Goal: Transaction & Acquisition: Subscribe to service/newsletter

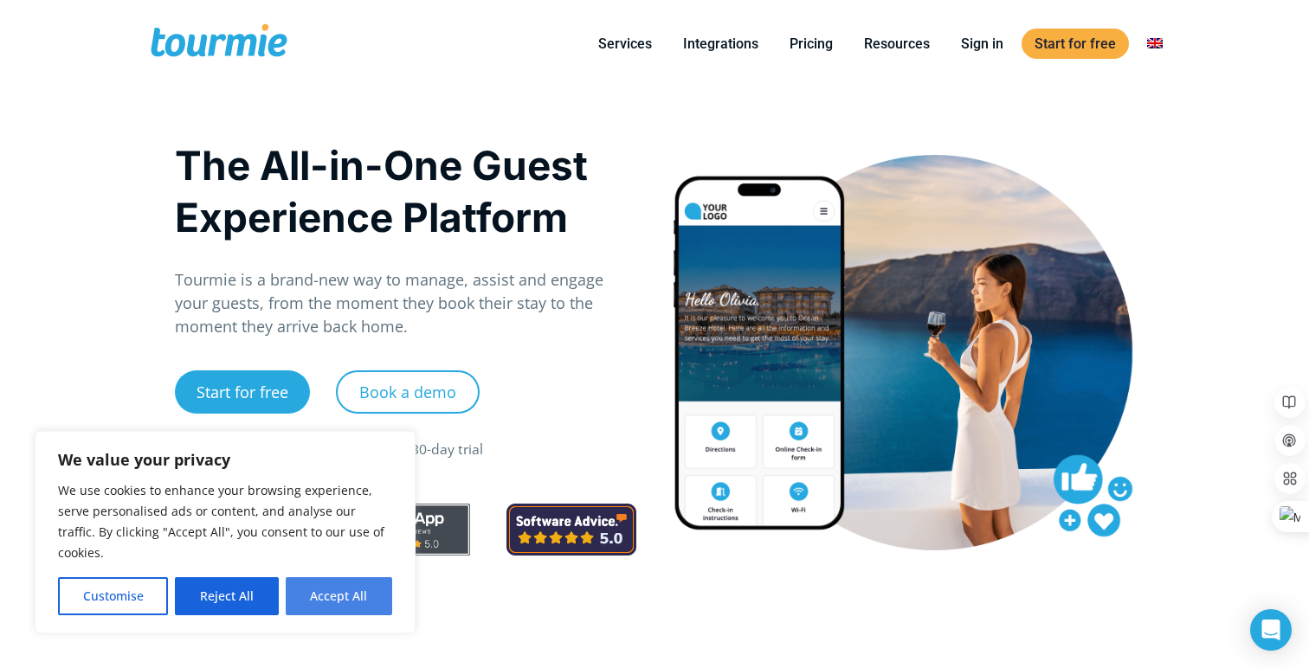
click at [306, 593] on button "Accept All" at bounding box center [339, 596] width 106 height 38
checkbox input "true"
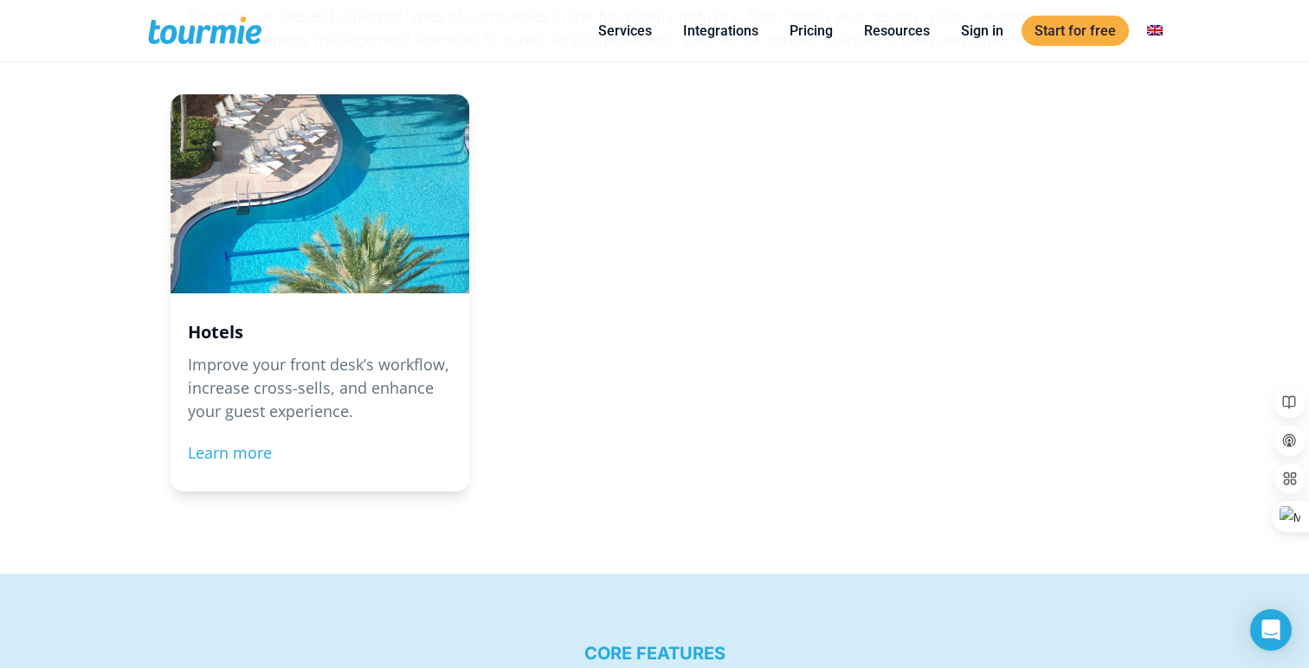
scroll to position [1776, 0]
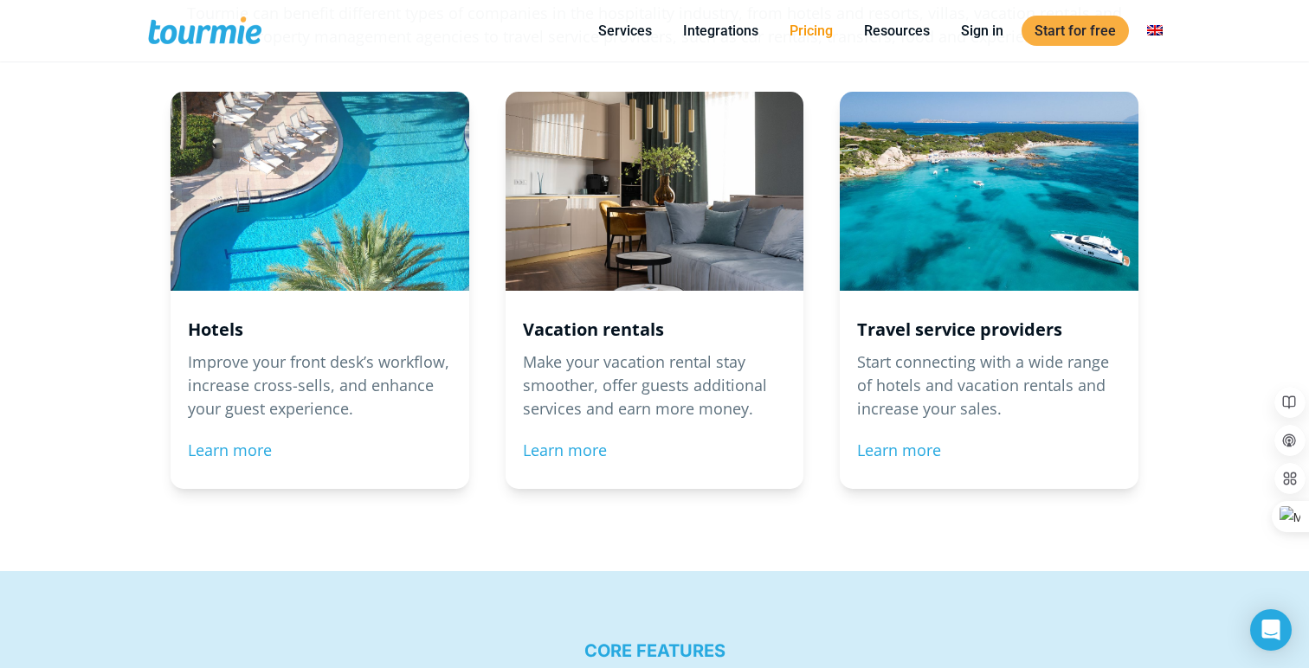
click at [816, 35] on link "Pricing" at bounding box center [811, 31] width 69 height 22
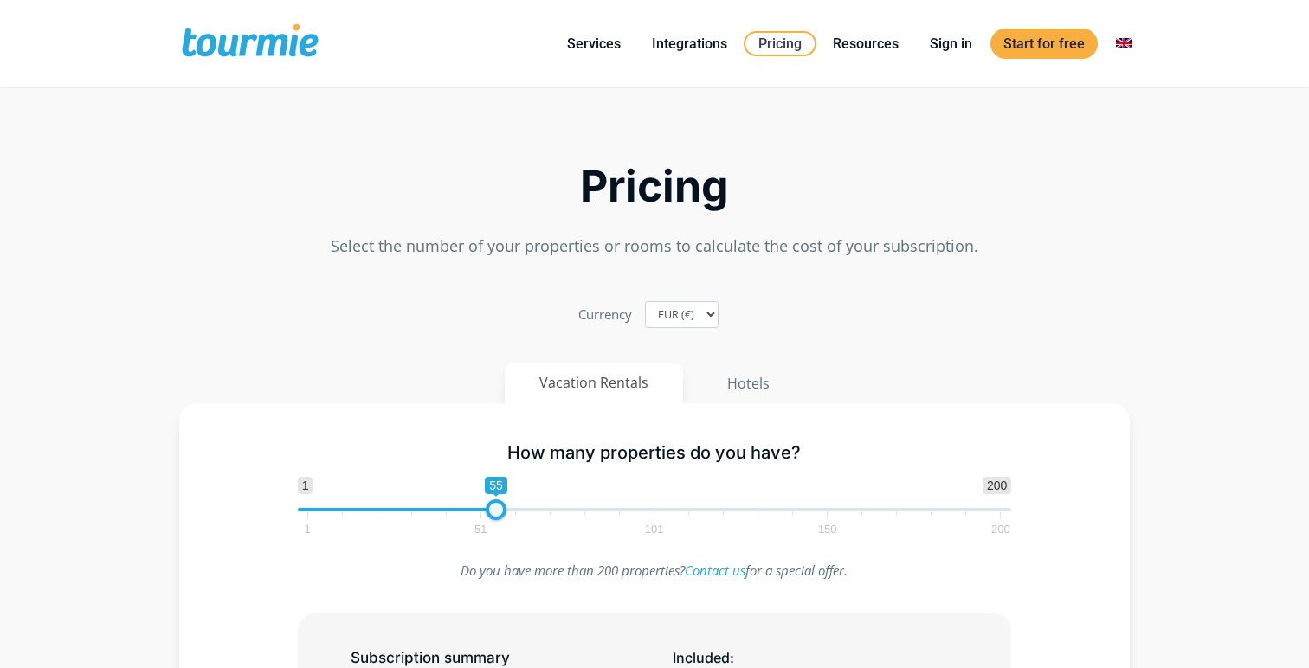
drag, startPoint x: 307, startPoint y: 513, endPoint x: 633, endPoint y: 567, distance: 329.9
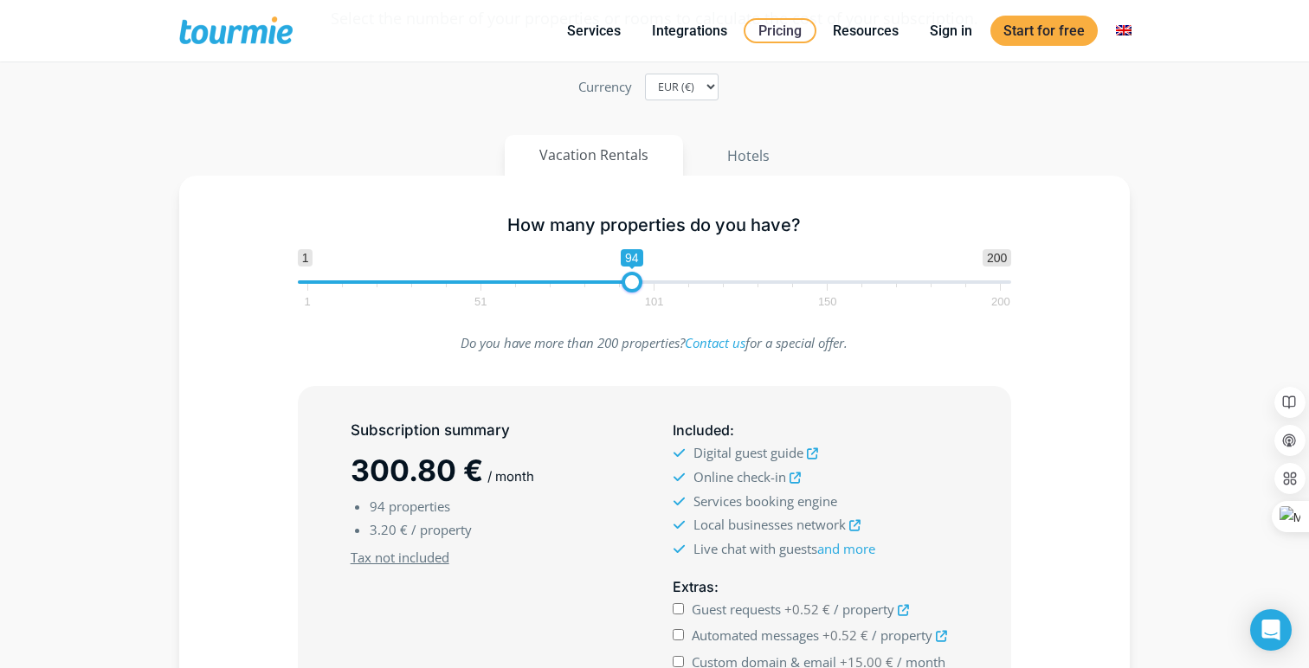
scroll to position [221, 0]
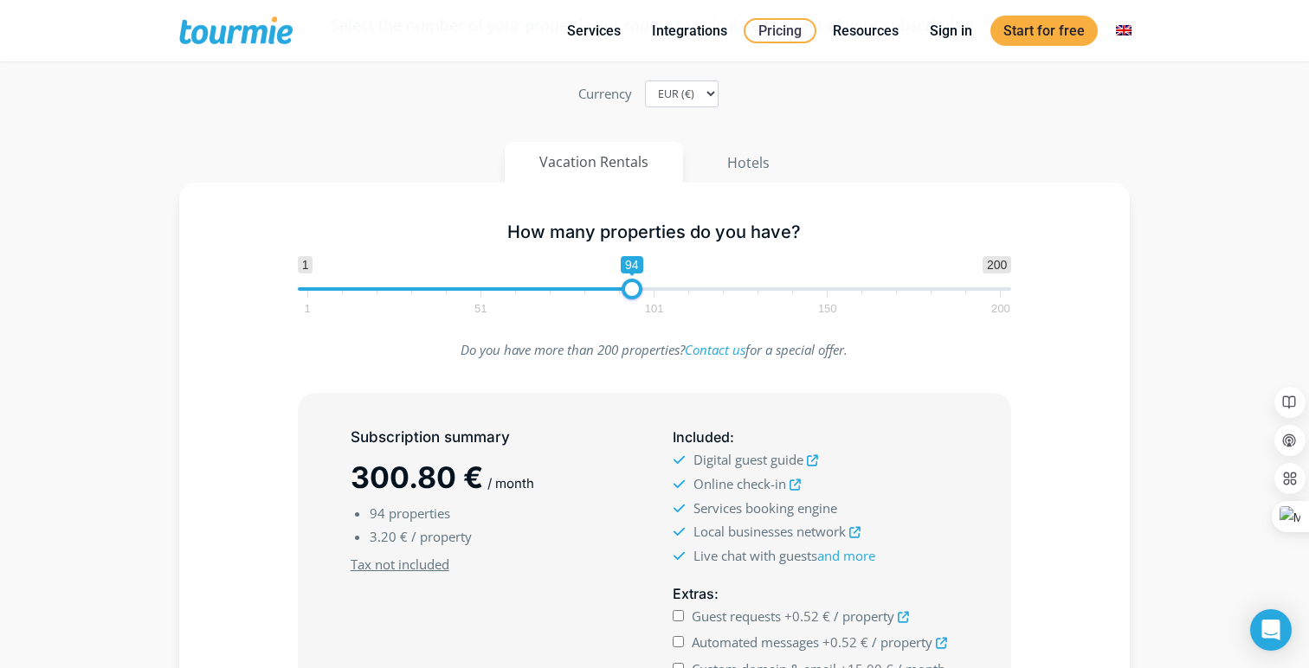
drag, startPoint x: 617, startPoint y: 282, endPoint x: 449, endPoint y: 282, distance: 167.9
click at [449, 282] on span "1 200 0 0 94 1 51 101 150 200" at bounding box center [655, 284] width 714 height 56
click at [460, 287] on span at bounding box center [465, 288] width 334 height 3
type input "45"
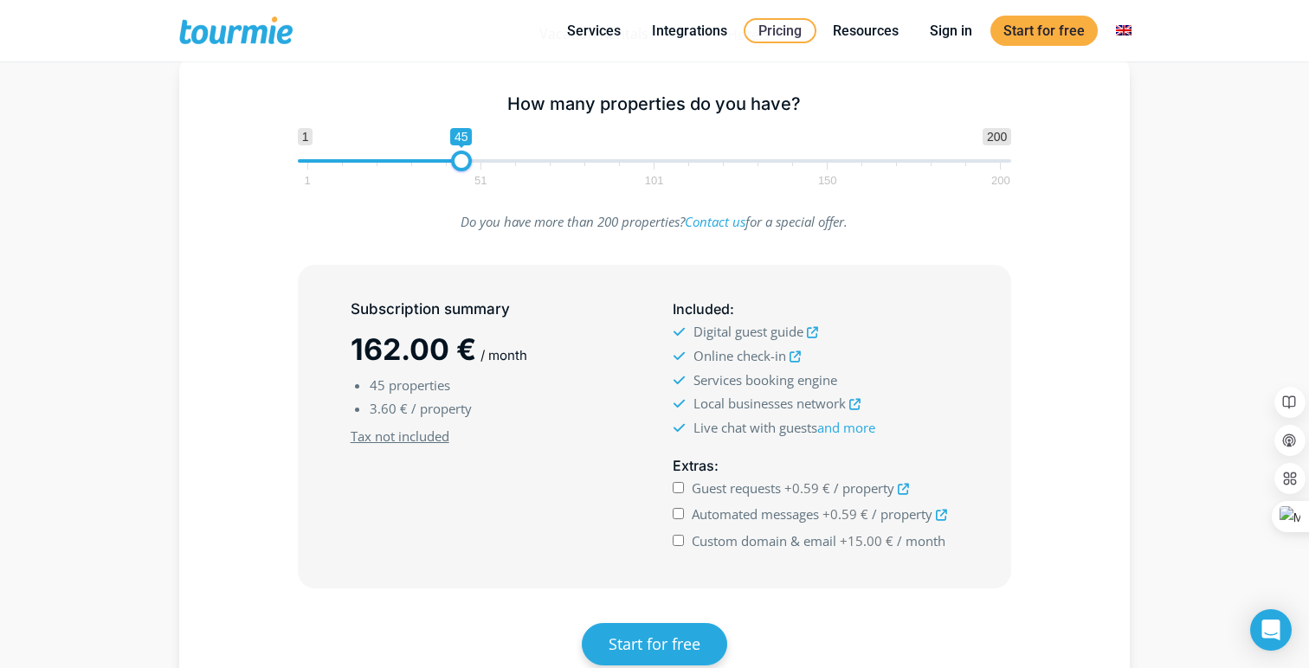
scroll to position [351, 0]
